Goal: Task Accomplishment & Management: Manage account settings

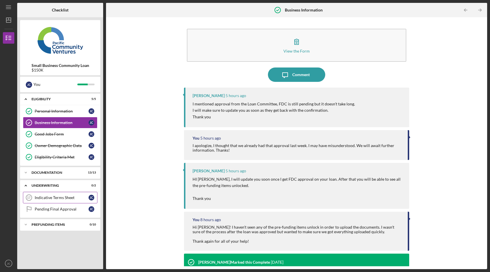
click at [62, 198] on div "Indicative Terms Sheet" at bounding box center [62, 197] width 54 height 5
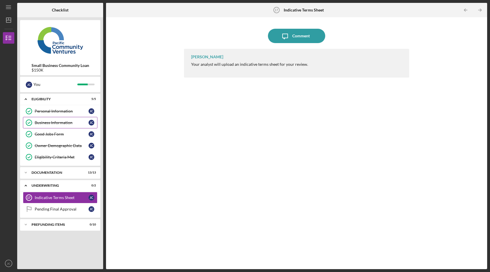
click at [47, 122] on div "Business Information" at bounding box center [62, 122] width 54 height 5
